Goal: Task Accomplishment & Management: Manage account settings

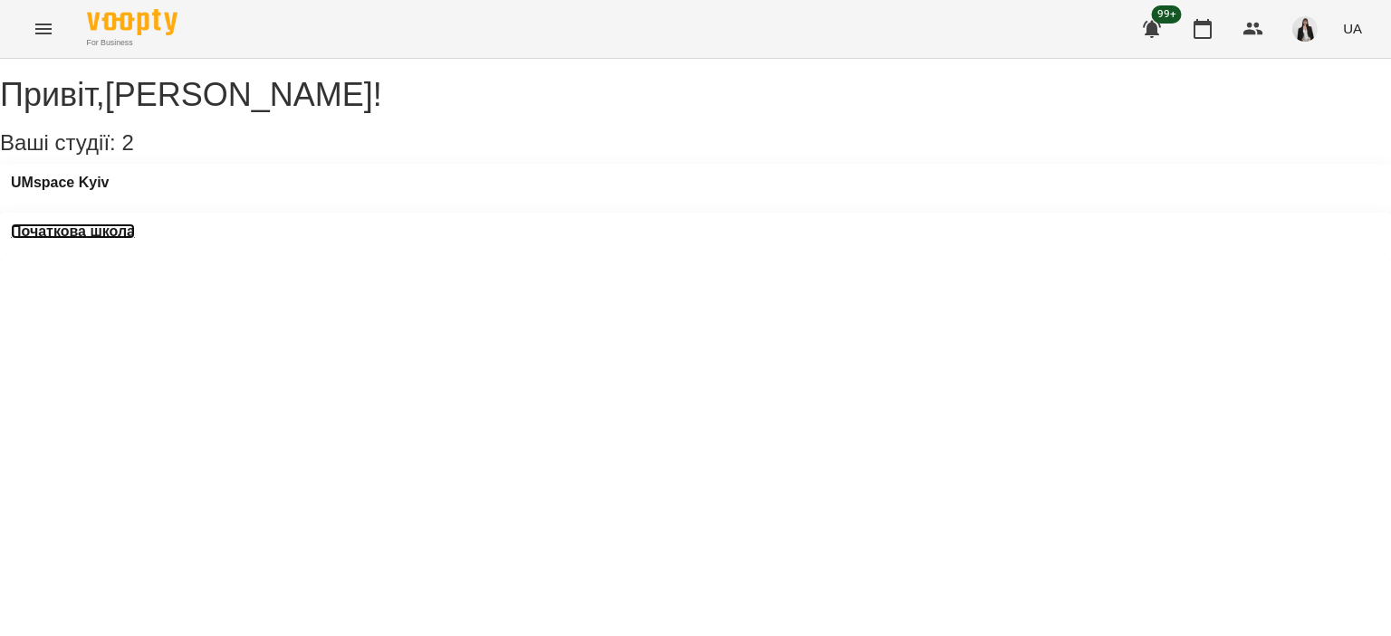
click at [135, 224] on h3 "Початкова школа" at bounding box center [73, 232] width 124 height 16
click at [104, 191] on h3 "UMspace Kyiv" at bounding box center [60, 183] width 99 height 16
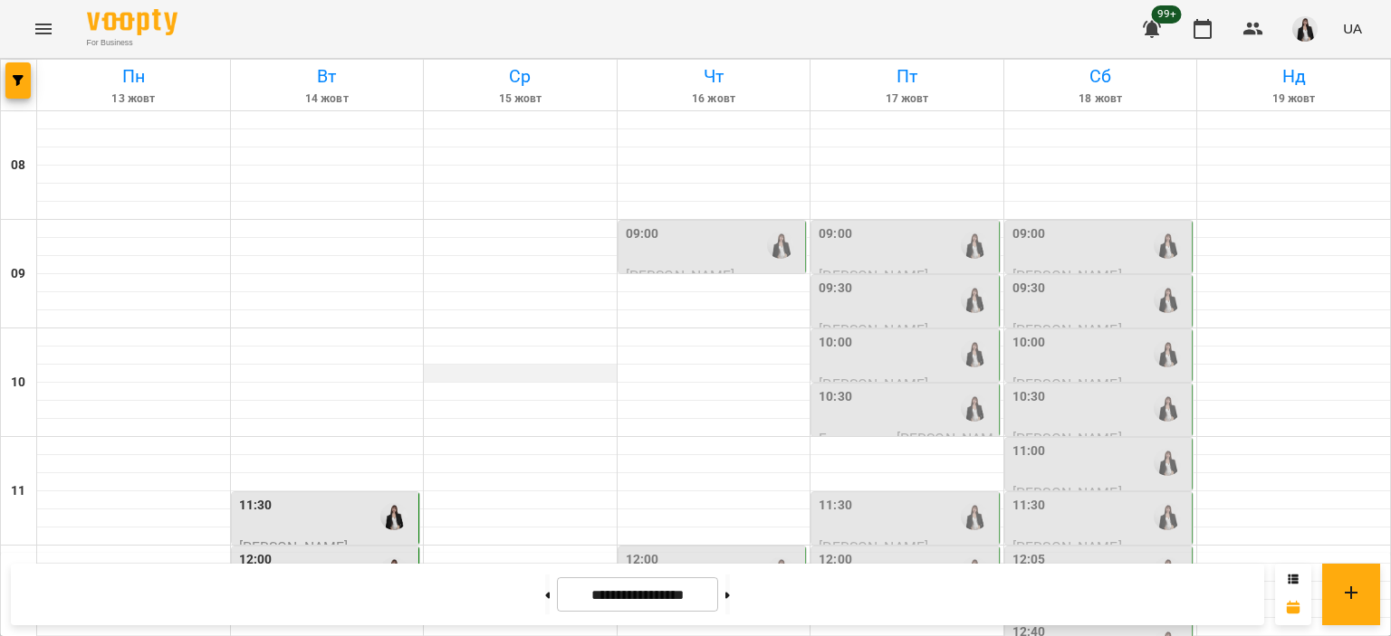
scroll to position [310, 0]
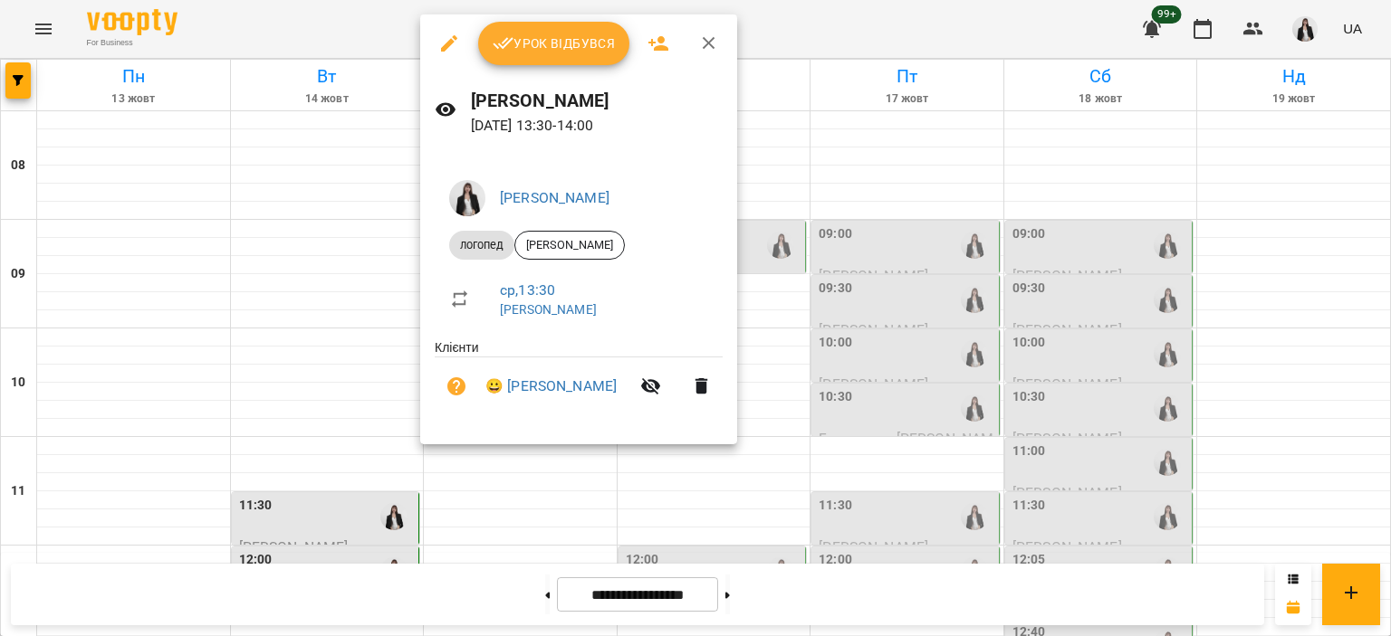
click at [564, 33] on span "Урок відбувся" at bounding box center [553, 44] width 123 height 22
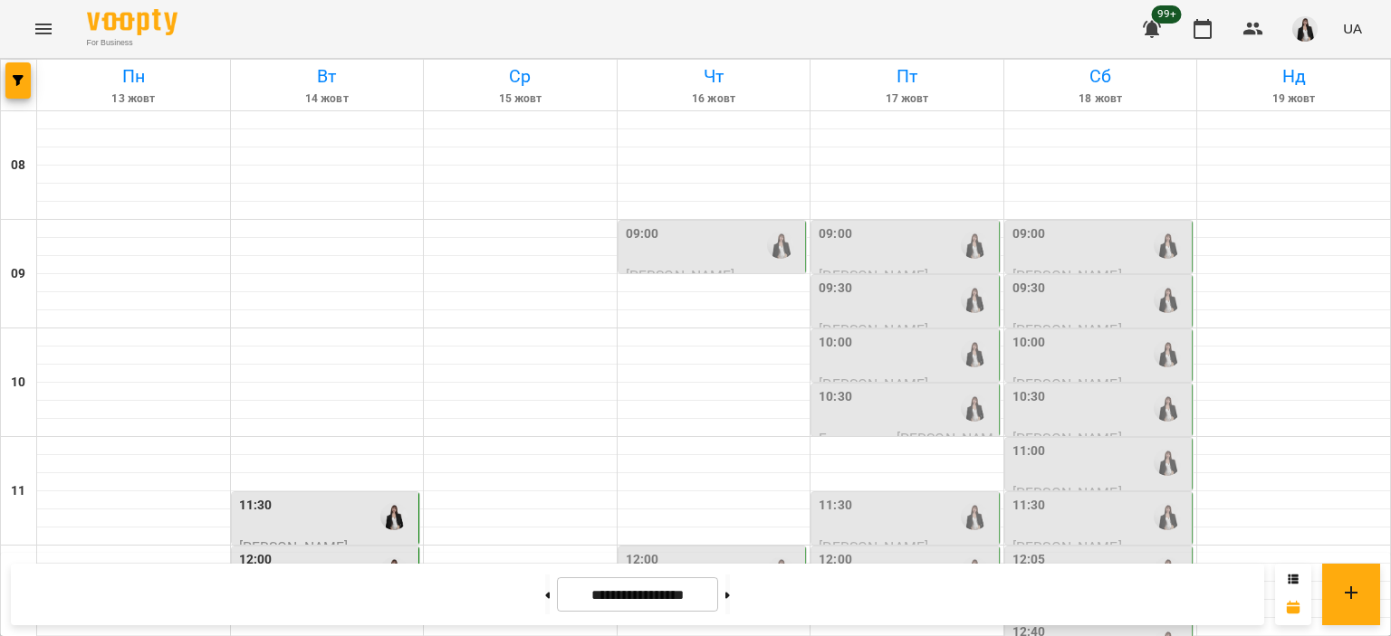
scroll to position [476, 0]
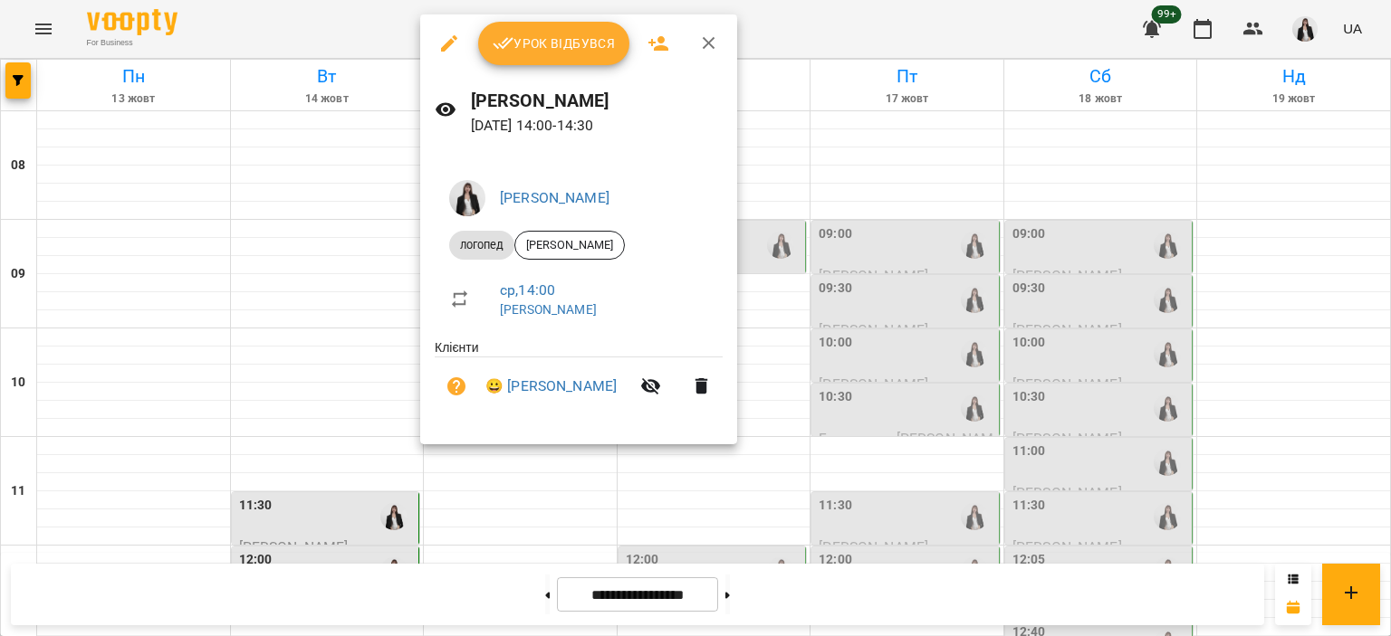
click at [522, 44] on span "Урок відбувся" at bounding box center [553, 44] width 123 height 22
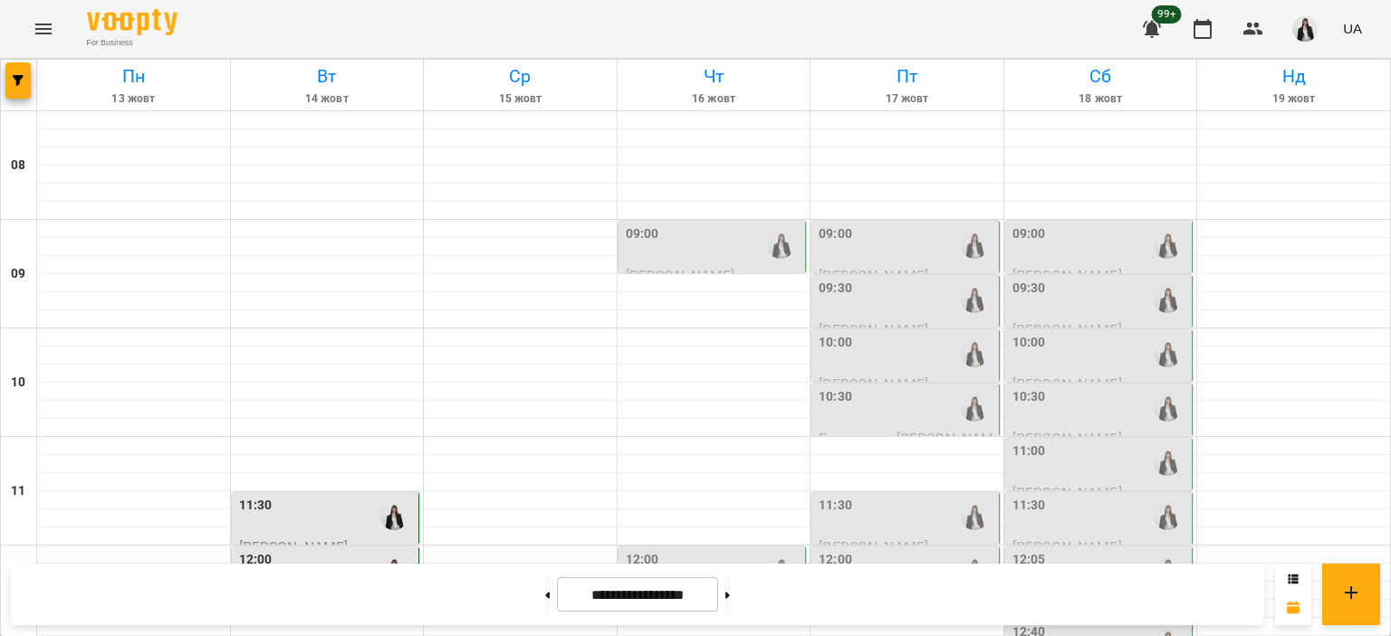
scroll to position [550, 0]
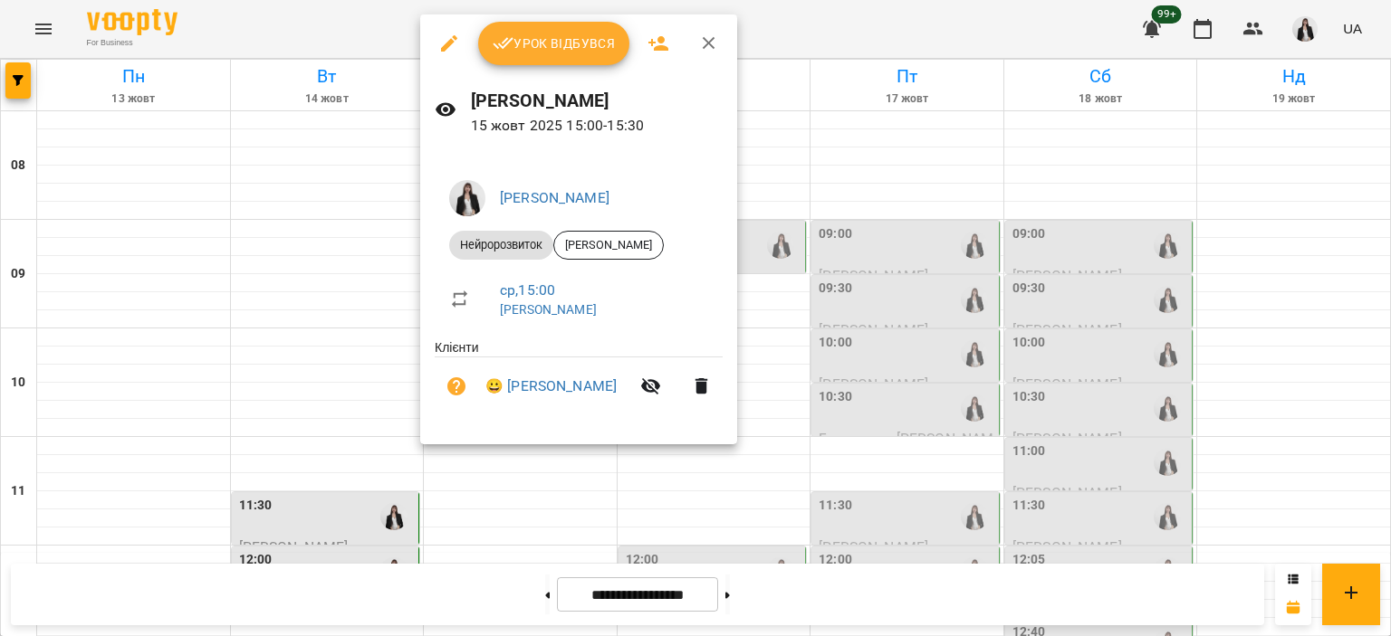
click at [510, 349] on ul "Клієнти 😀 [PERSON_NAME]" at bounding box center [579, 381] width 288 height 84
click at [511, 493] on div at bounding box center [695, 318] width 1391 height 636
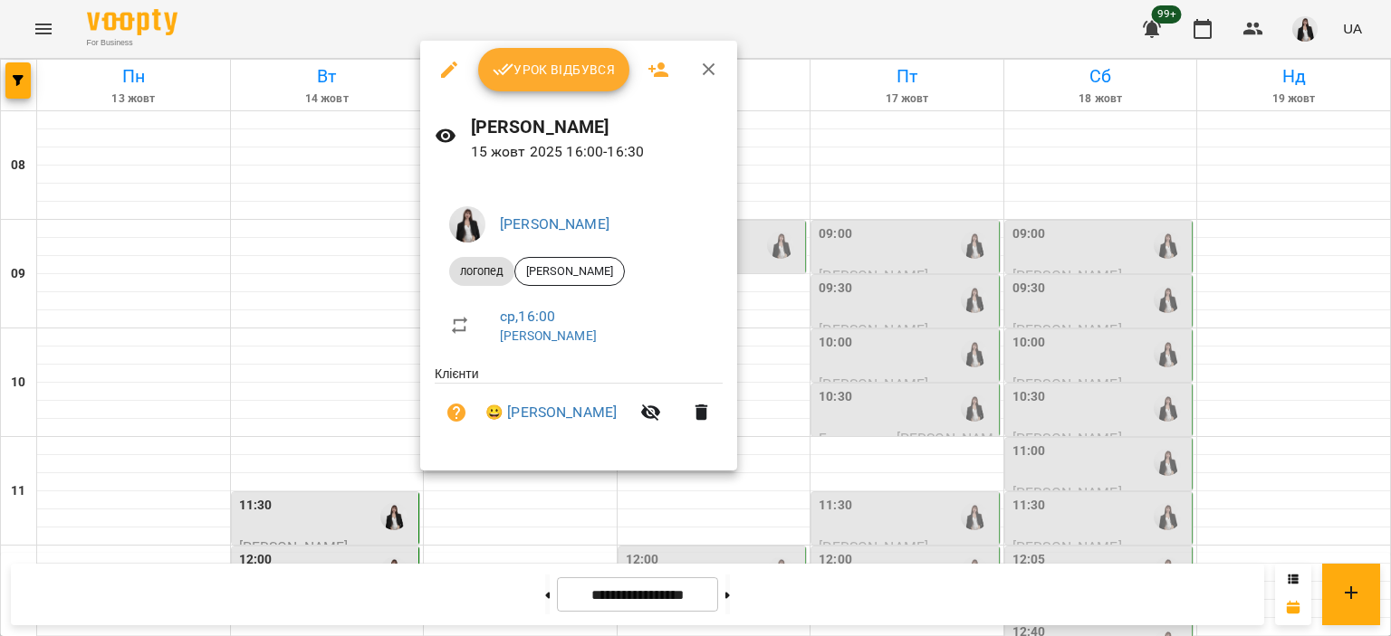
click at [461, 539] on div at bounding box center [695, 318] width 1391 height 636
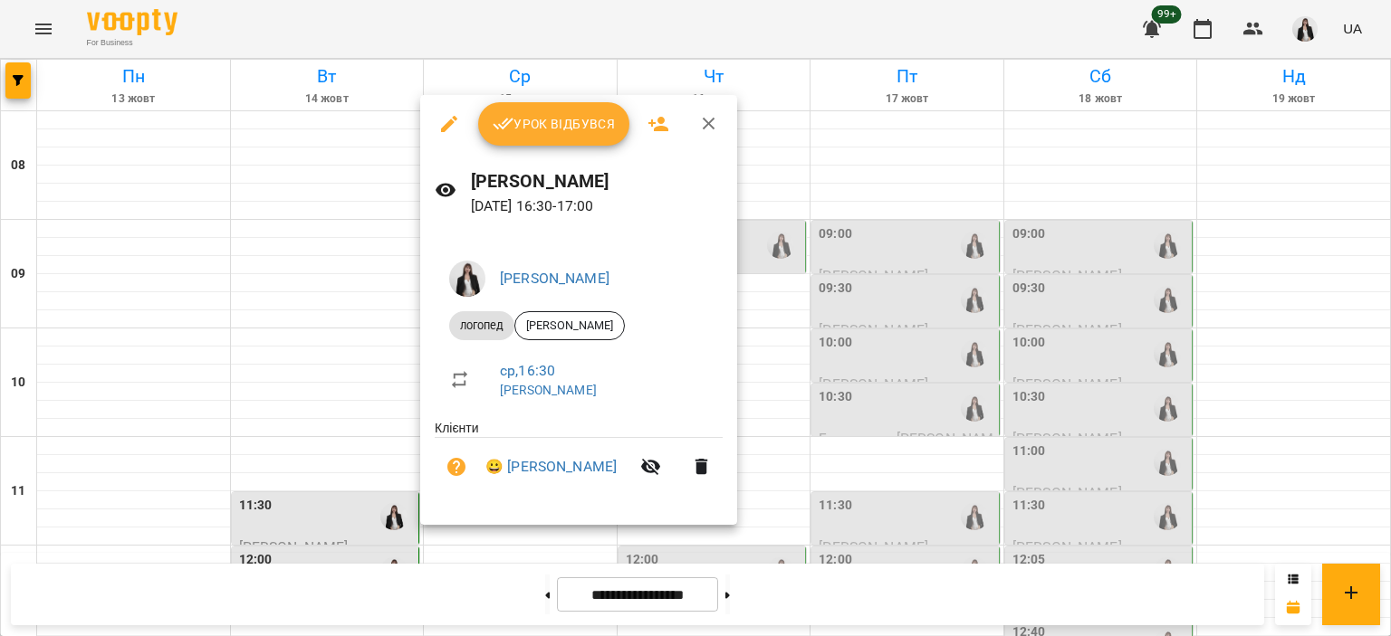
click at [516, 134] on span "Урок відбувся" at bounding box center [553, 124] width 123 height 22
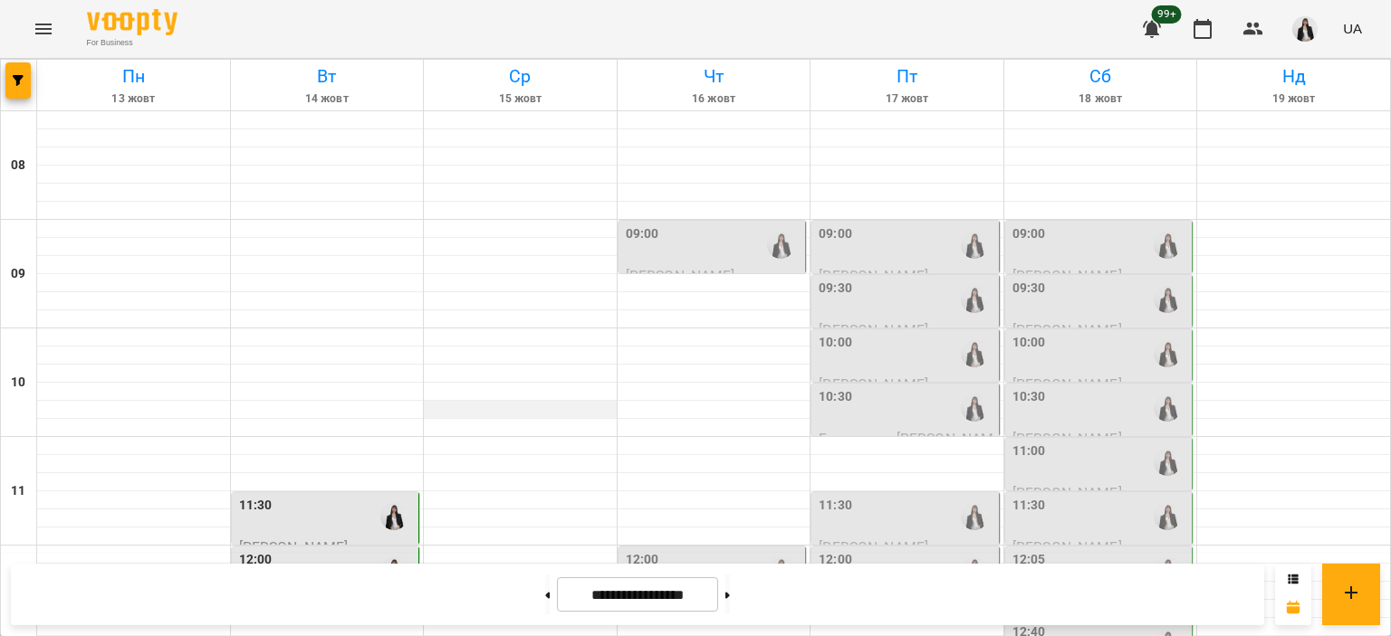
scroll to position [942, 0]
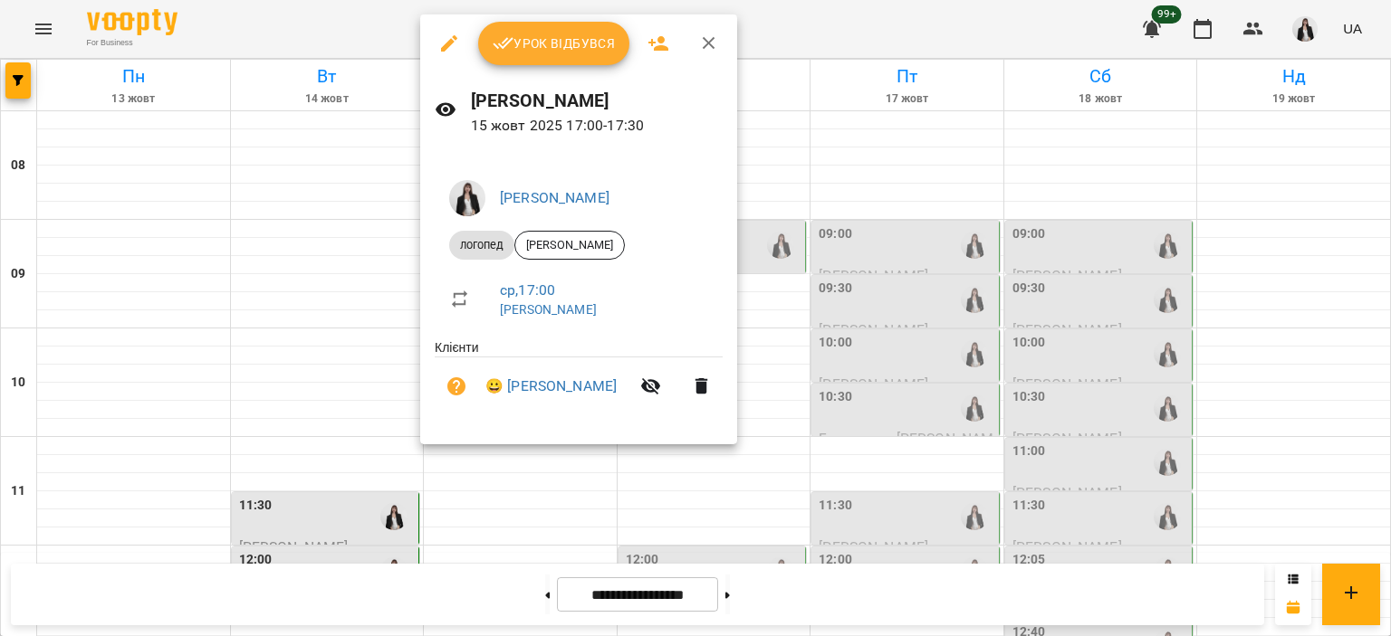
click at [537, 46] on span "Урок відбувся" at bounding box center [553, 44] width 123 height 22
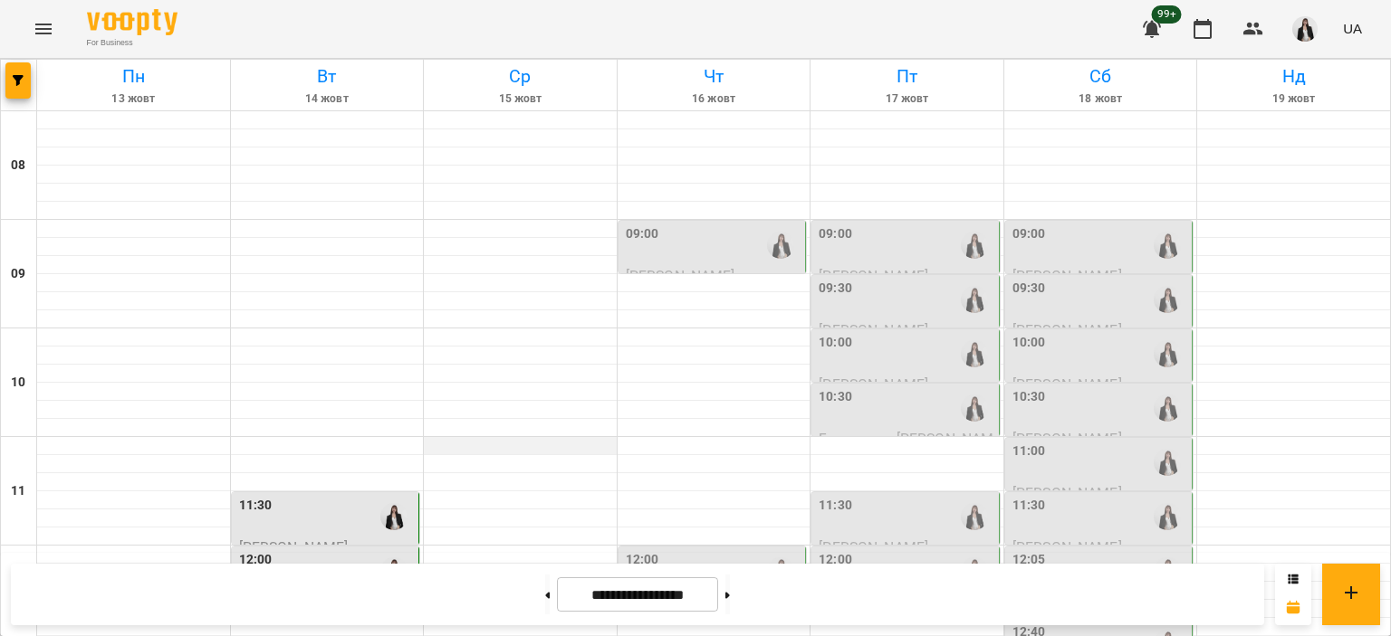
scroll to position [789, 0]
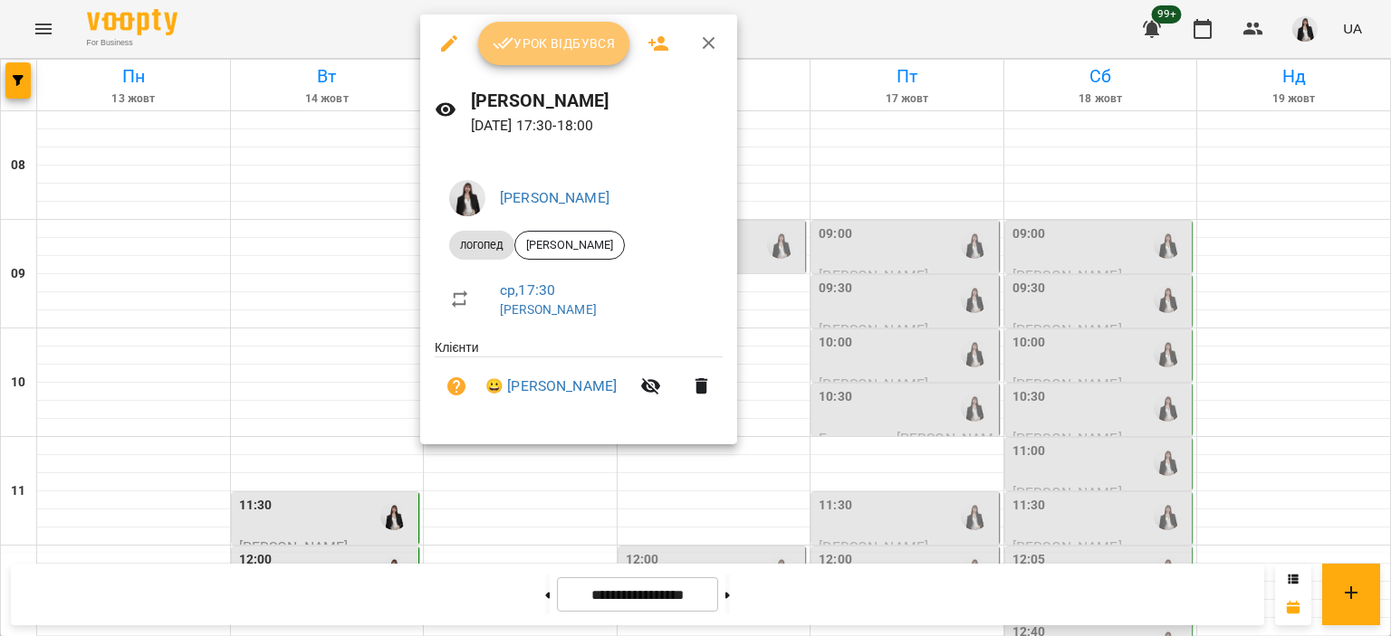
click at [503, 50] on icon "button" at bounding box center [503, 44] width 22 height 22
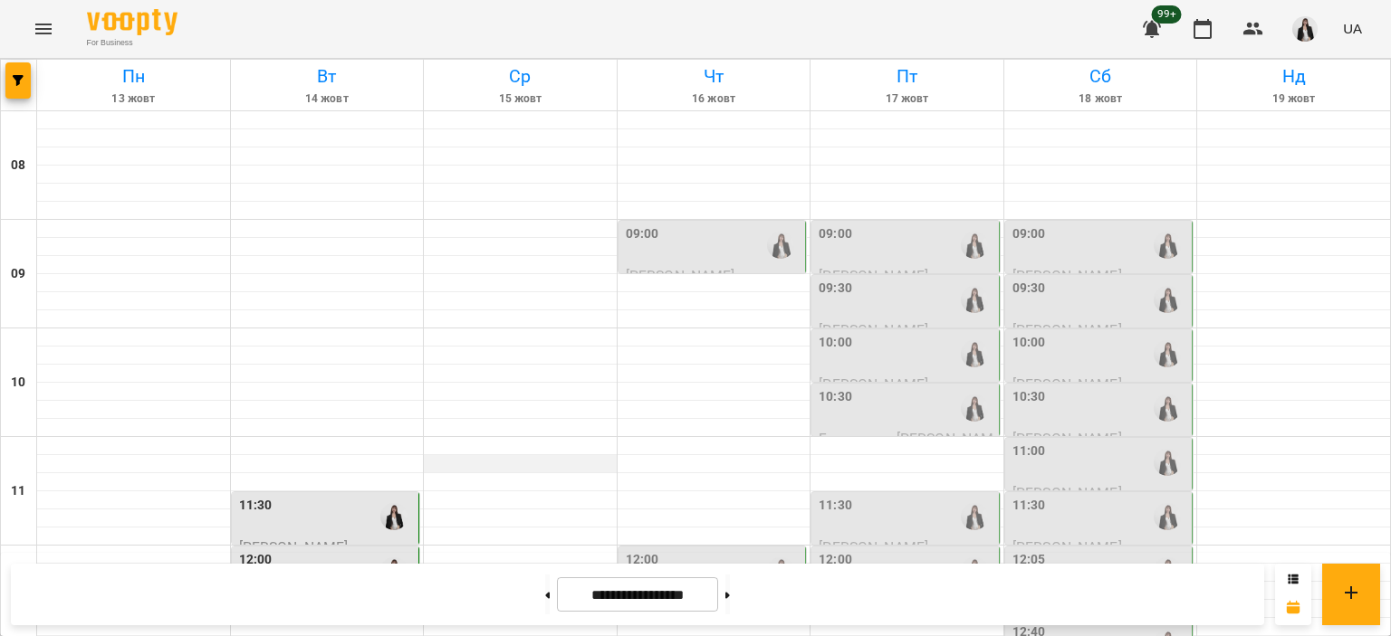
scroll to position [793, 0]
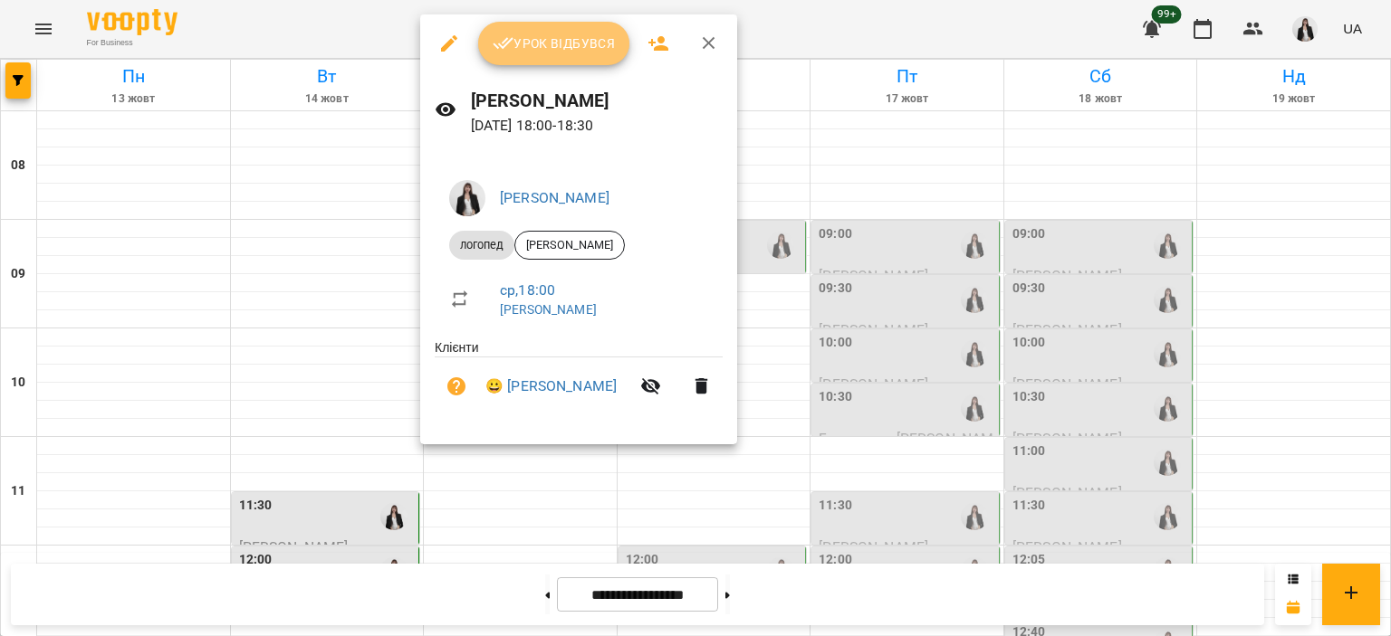
click at [501, 46] on icon "button" at bounding box center [502, 44] width 21 height 12
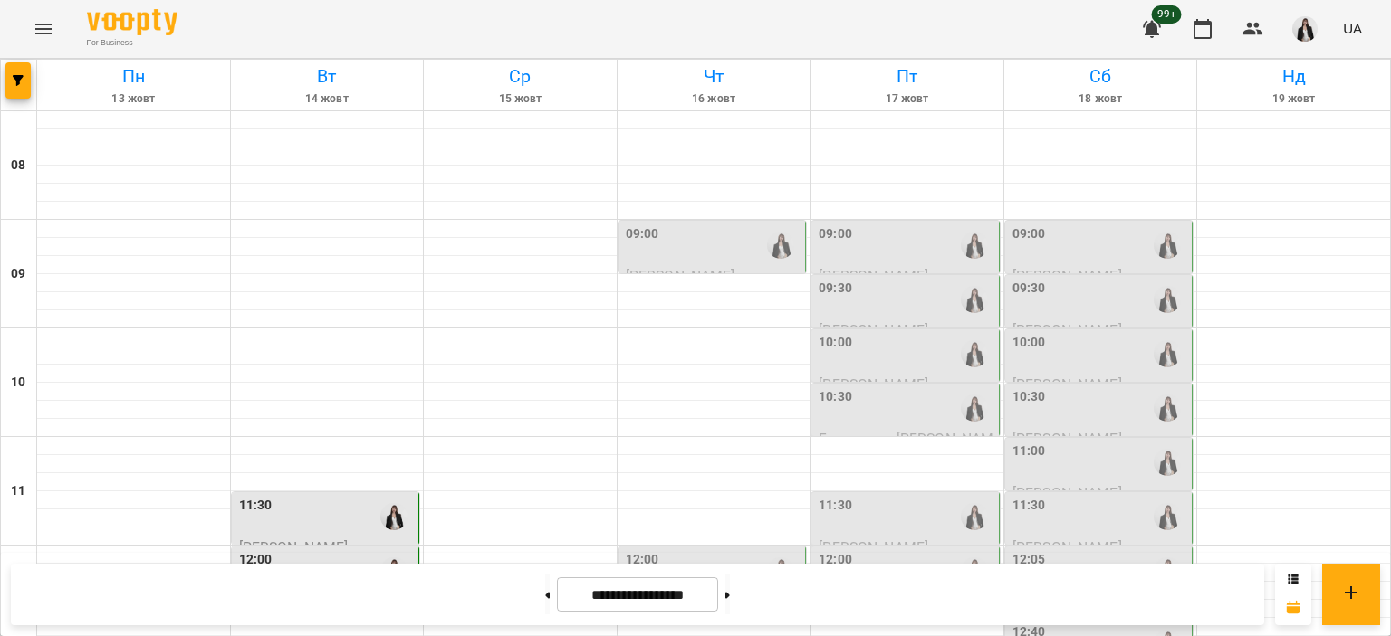
scroll to position [326, 0]
